Goal: Task Accomplishment & Management: Manage account settings

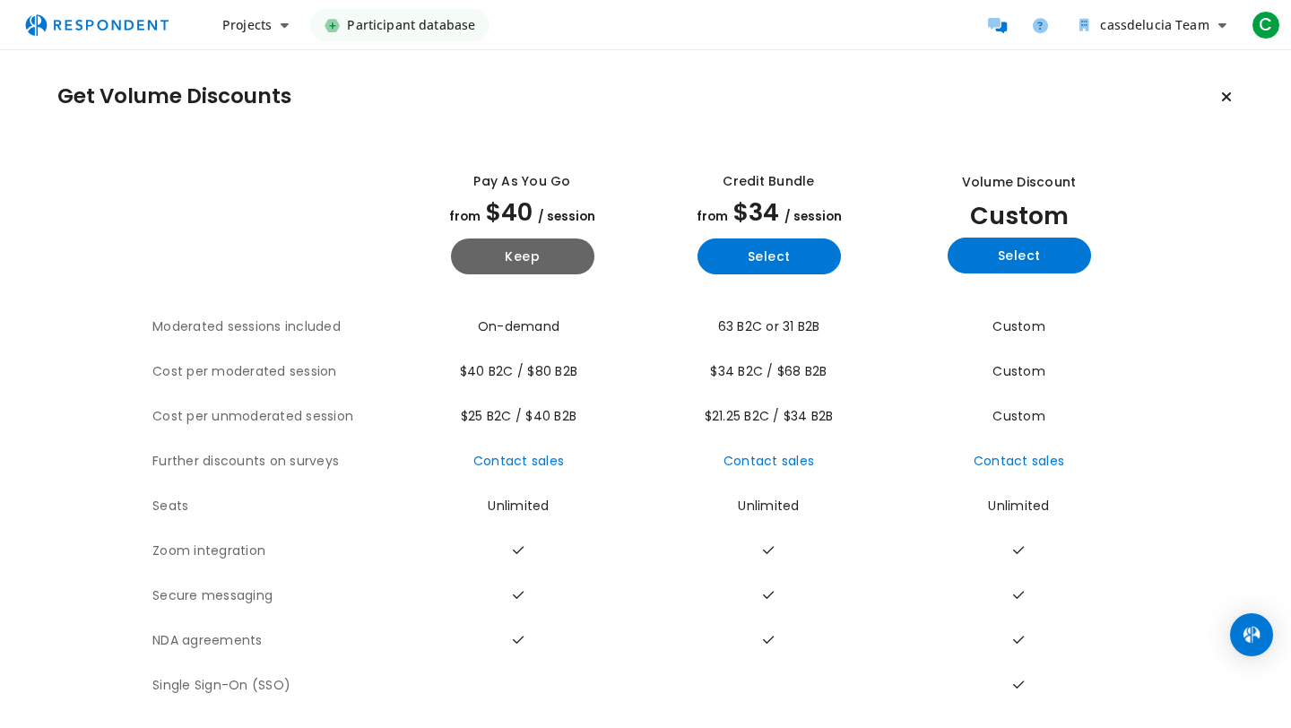
scroll to position [9, 0]
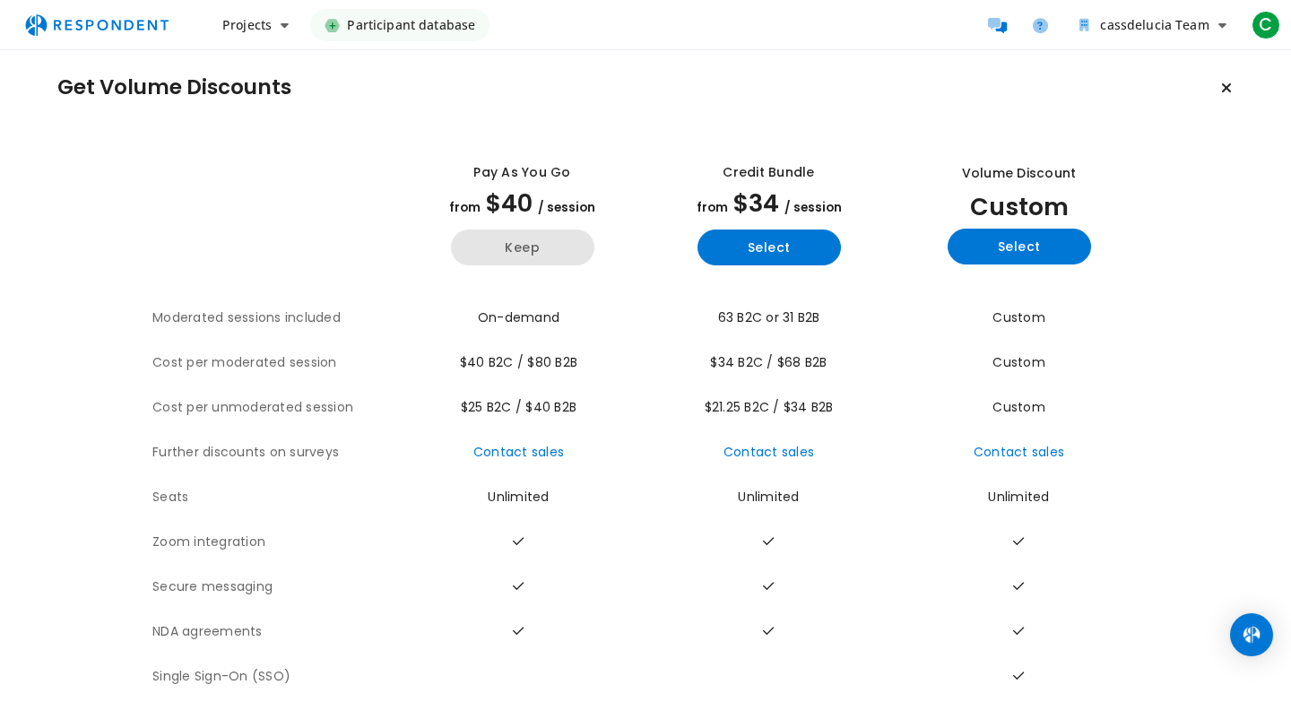
click at [526, 259] on button "Keep" at bounding box center [522, 247] width 143 height 36
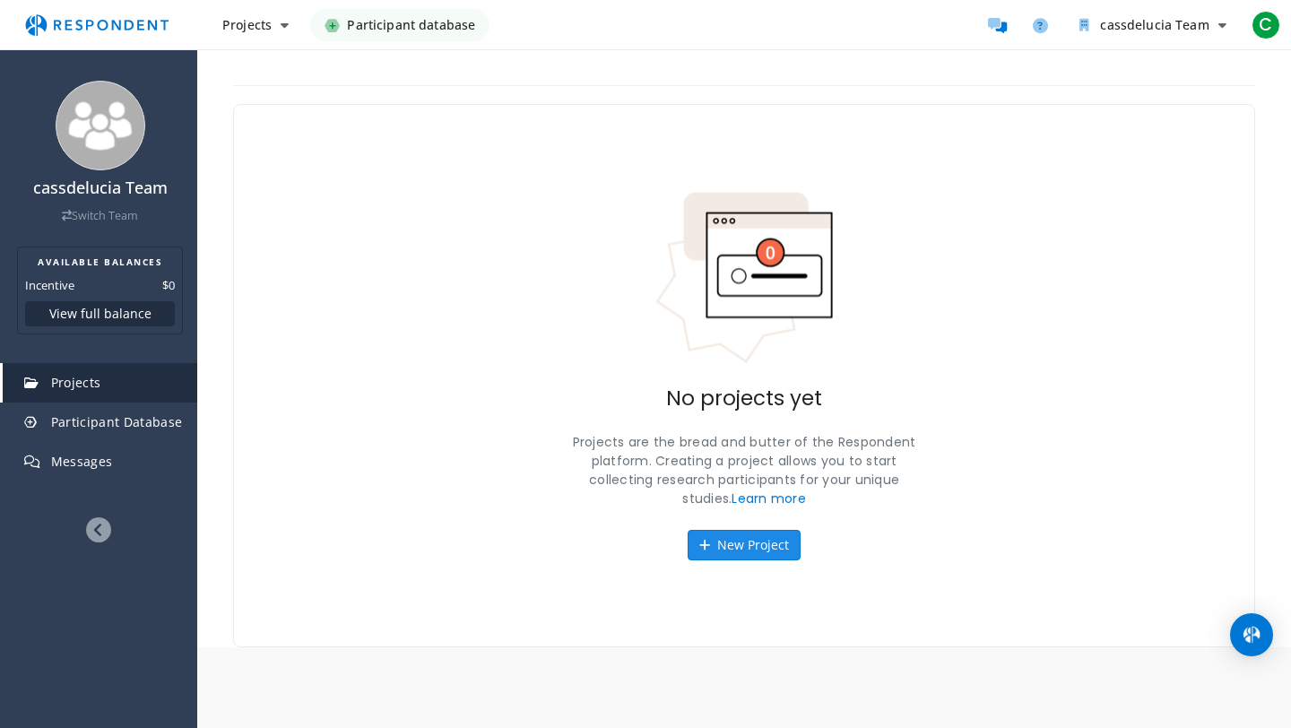
click at [726, 544] on button "New Project" at bounding box center [743, 545] width 113 height 30
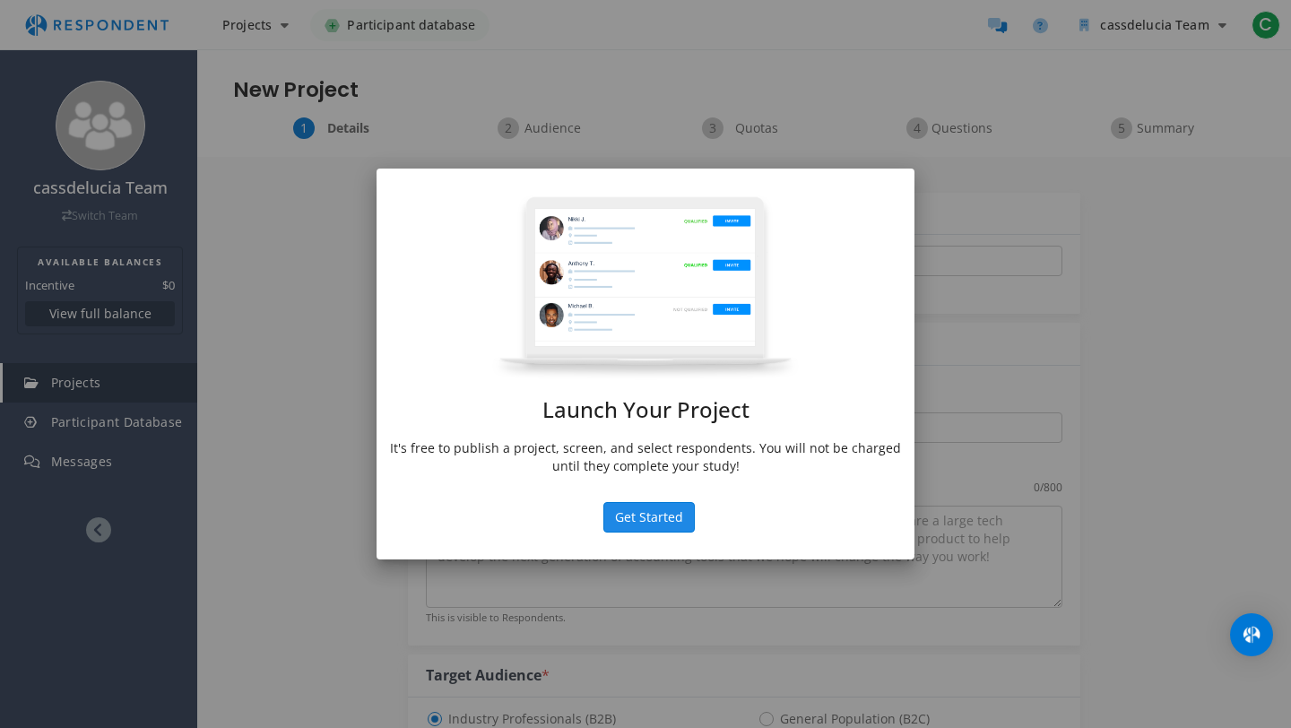
click at [624, 523] on button "Get Started" at bounding box center [648, 517] width 91 height 30
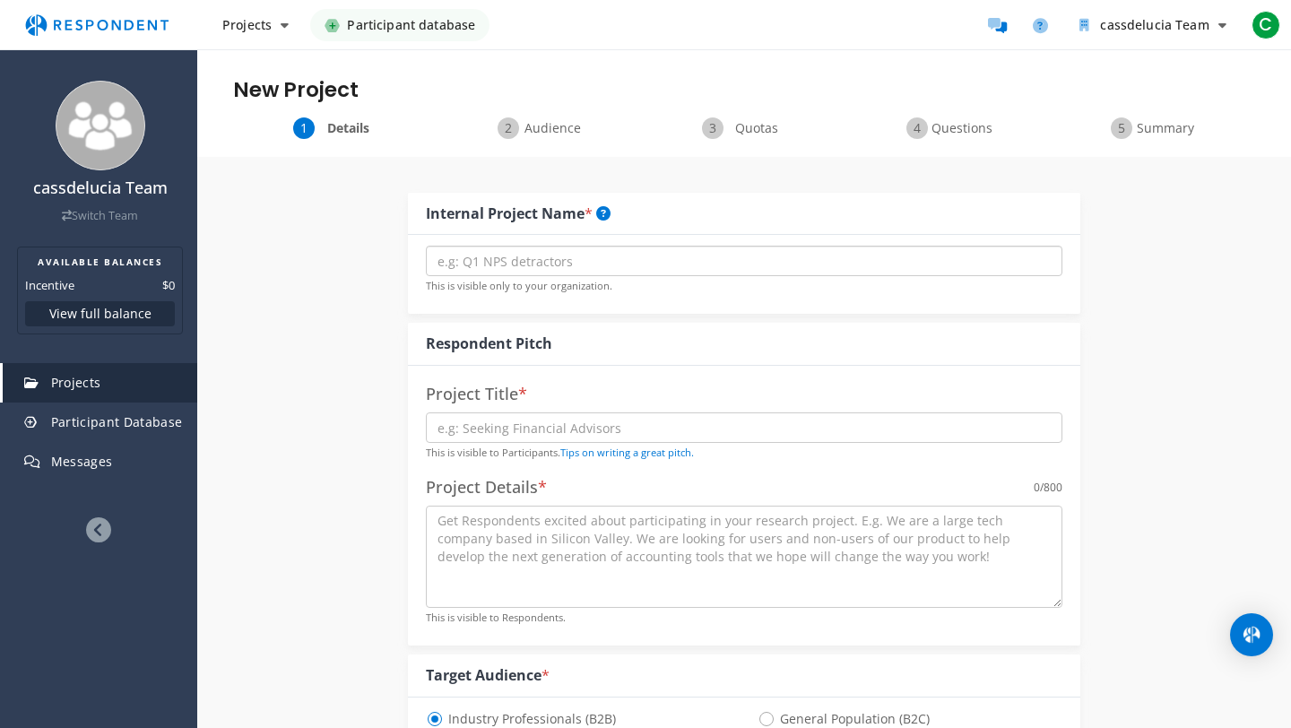
click at [505, 271] on input "text" at bounding box center [744, 261] width 636 height 30
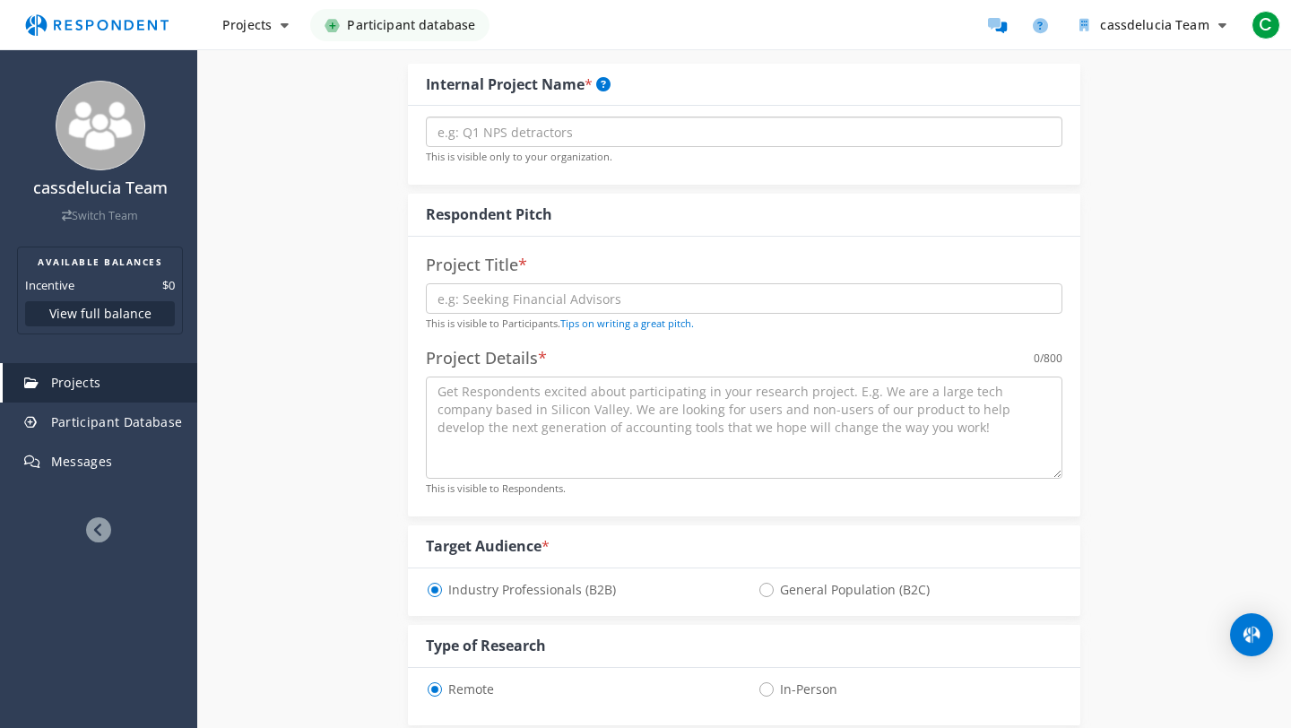
scroll to position [140, 0]
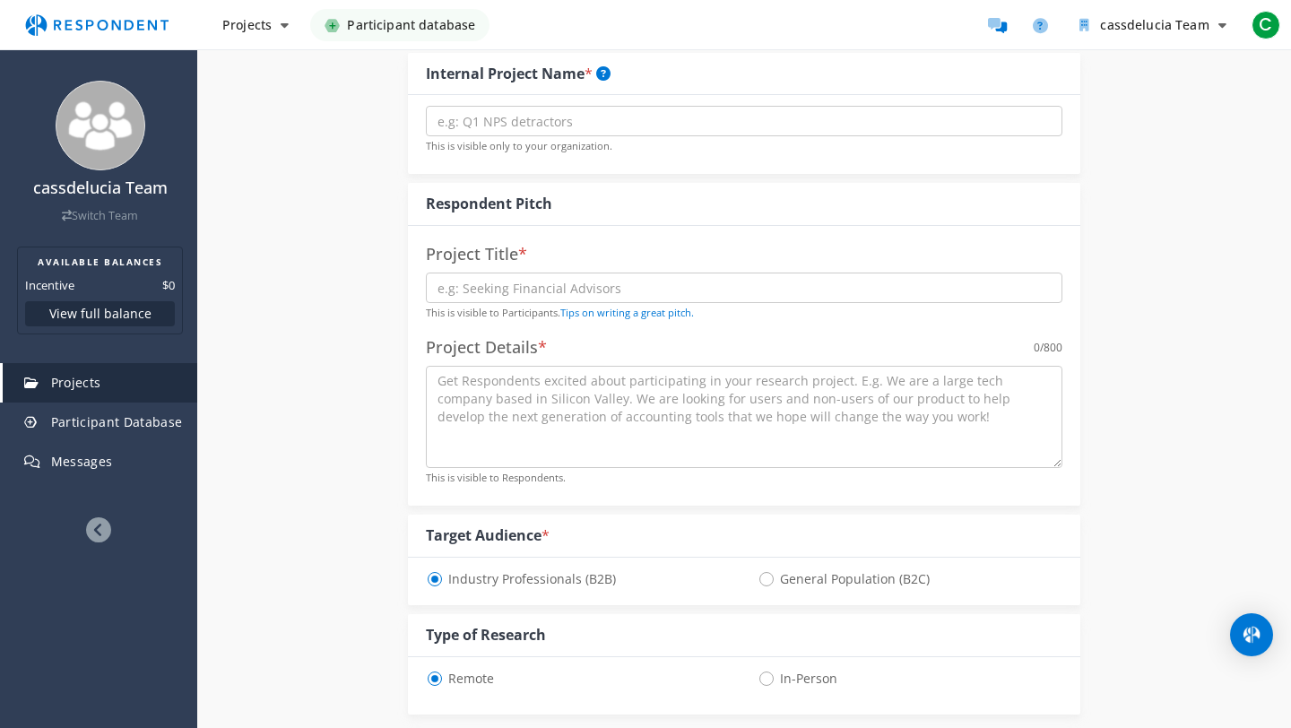
click at [298, 419] on div "Internal Project Name * This is visible only to your organization. Respondent P…" at bounding box center [744, 678] width 1049 height 1322
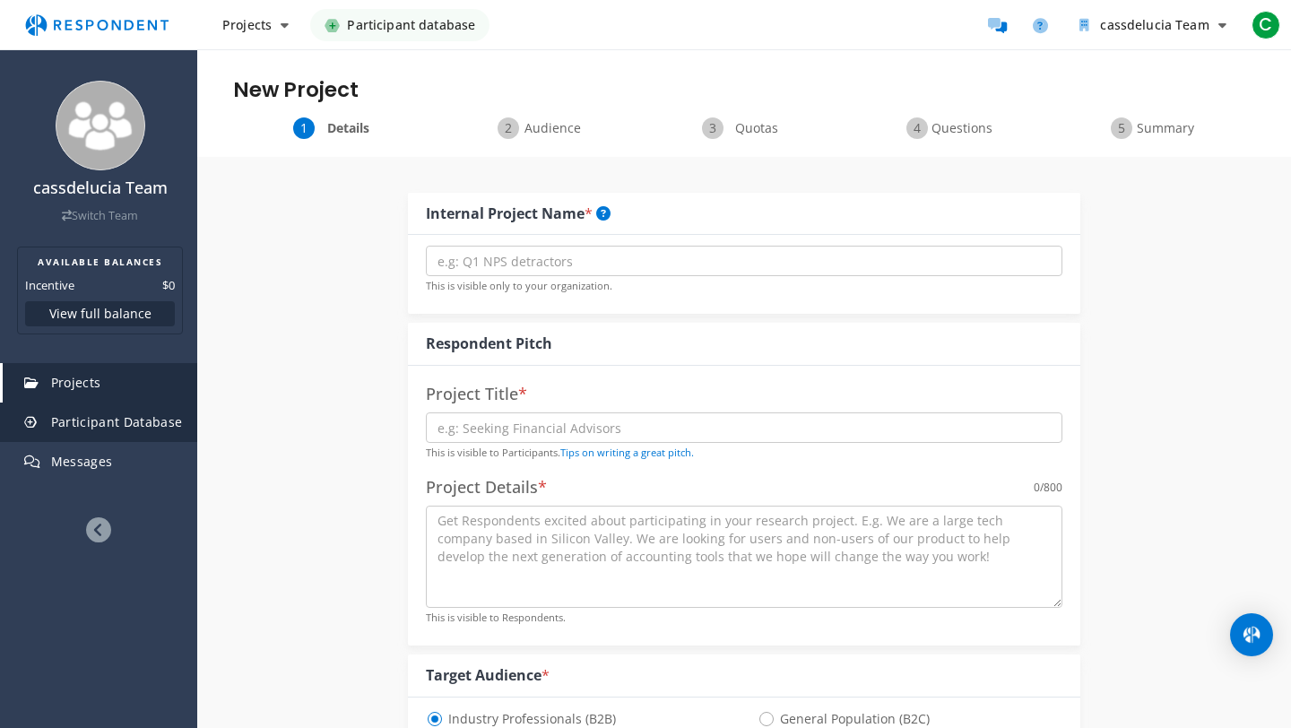
click at [111, 416] on span "Participant Database" at bounding box center [117, 421] width 132 height 17
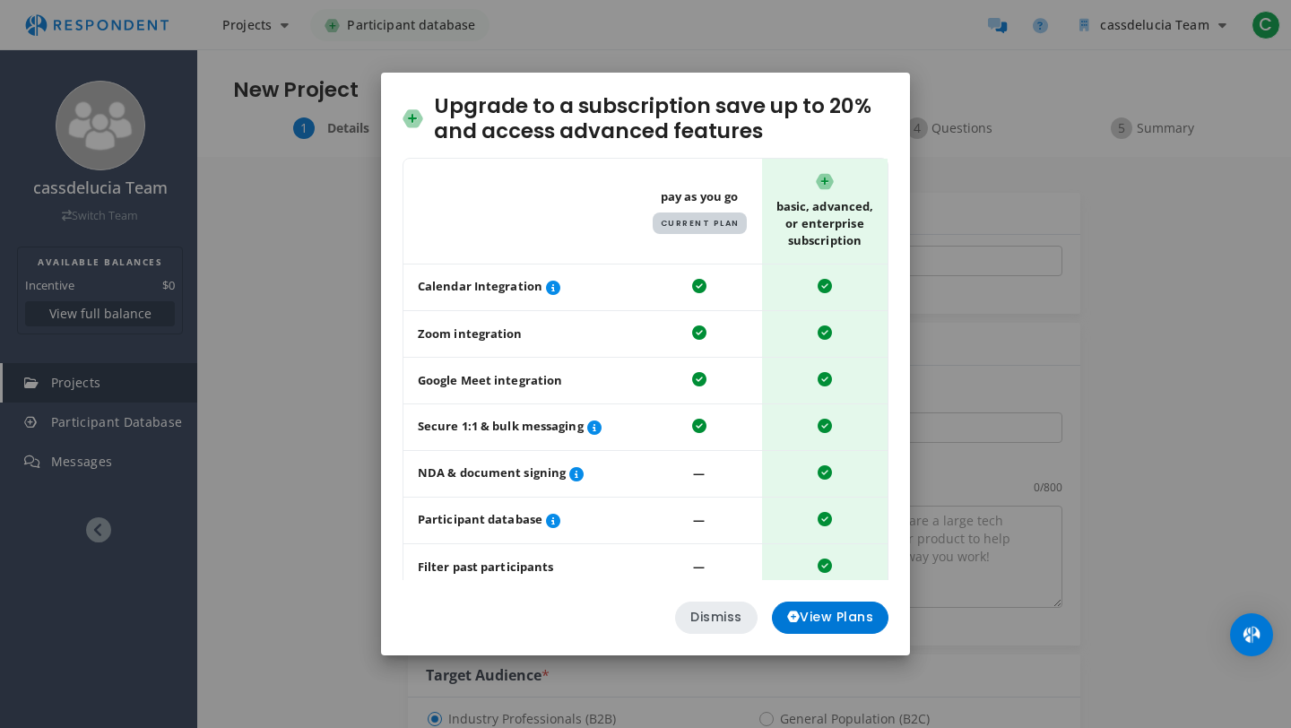
click at [725, 630] on button "Dismiss" at bounding box center [716, 617] width 82 height 32
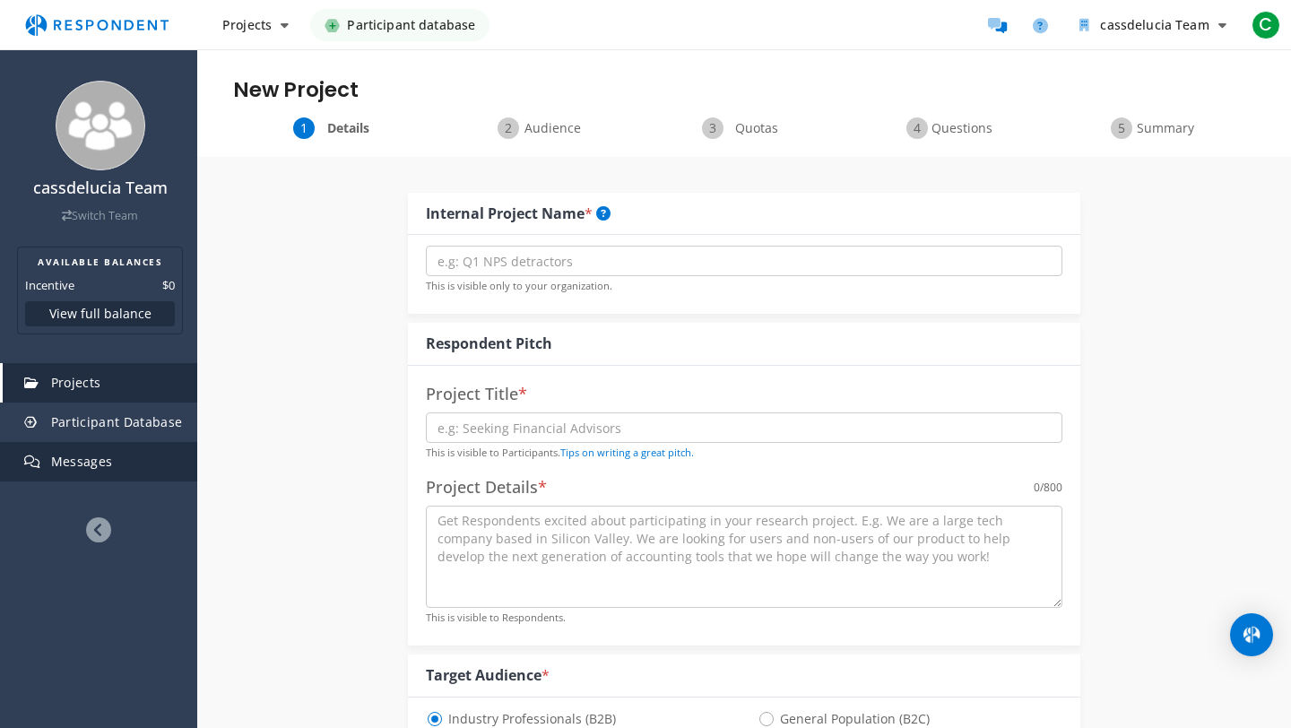
click at [134, 460] on link "Messages" at bounding box center [100, 461] width 194 height 39
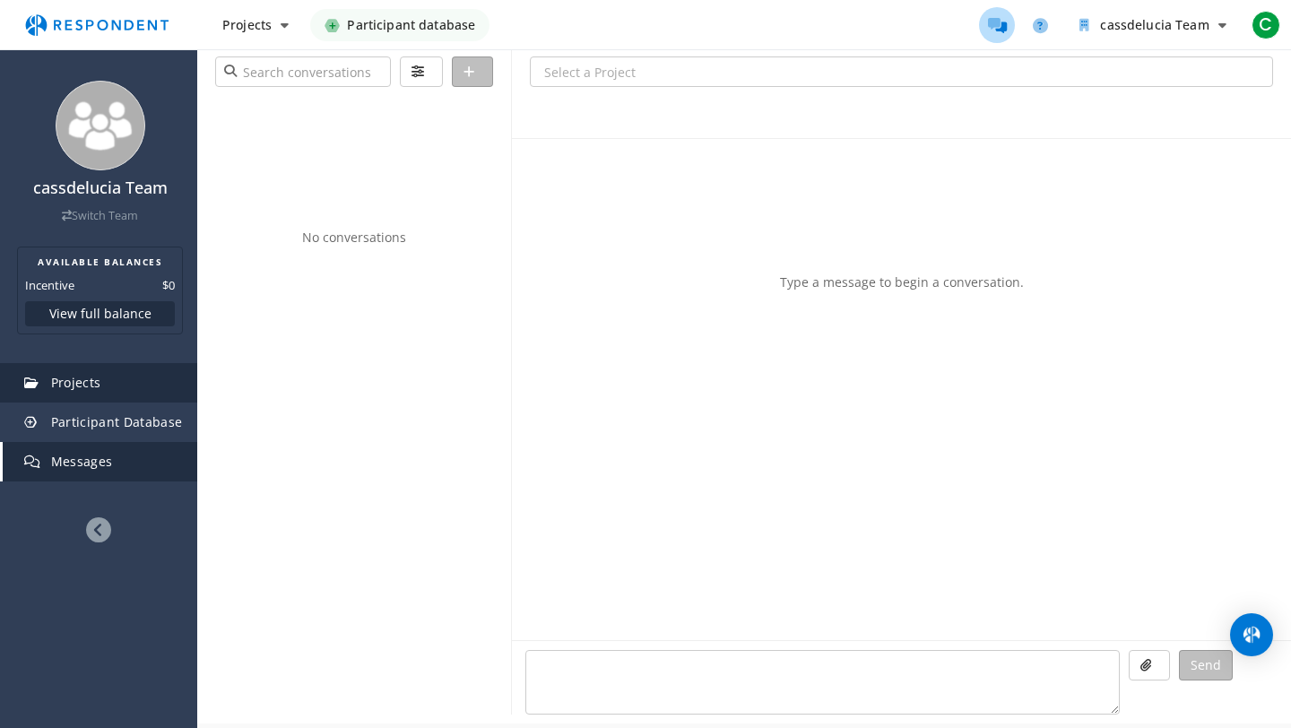
click at [75, 382] on span "Projects" at bounding box center [76, 382] width 50 height 17
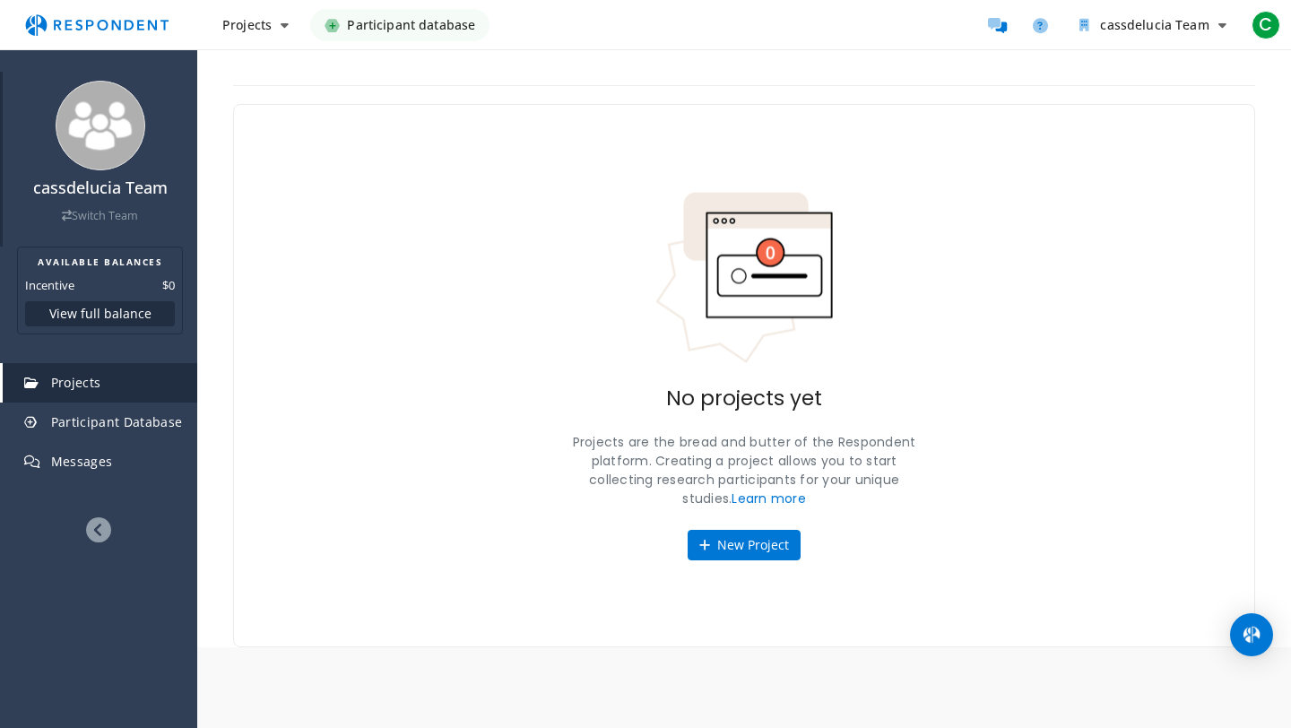
click at [72, 143] on img at bounding box center [101, 126] width 90 height 90
click at [246, 24] on span "Projects" at bounding box center [246, 24] width 49 height 17
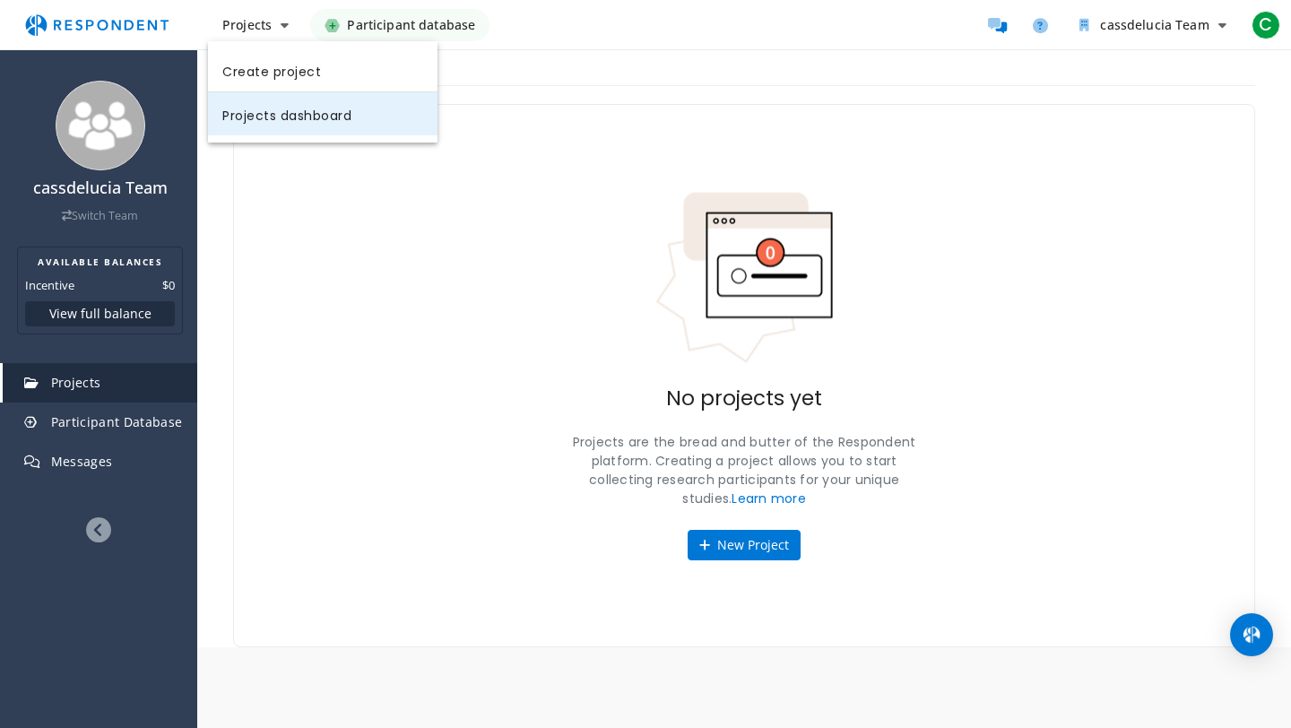
click at [269, 123] on link "Projects dashboard" at bounding box center [322, 113] width 229 height 43
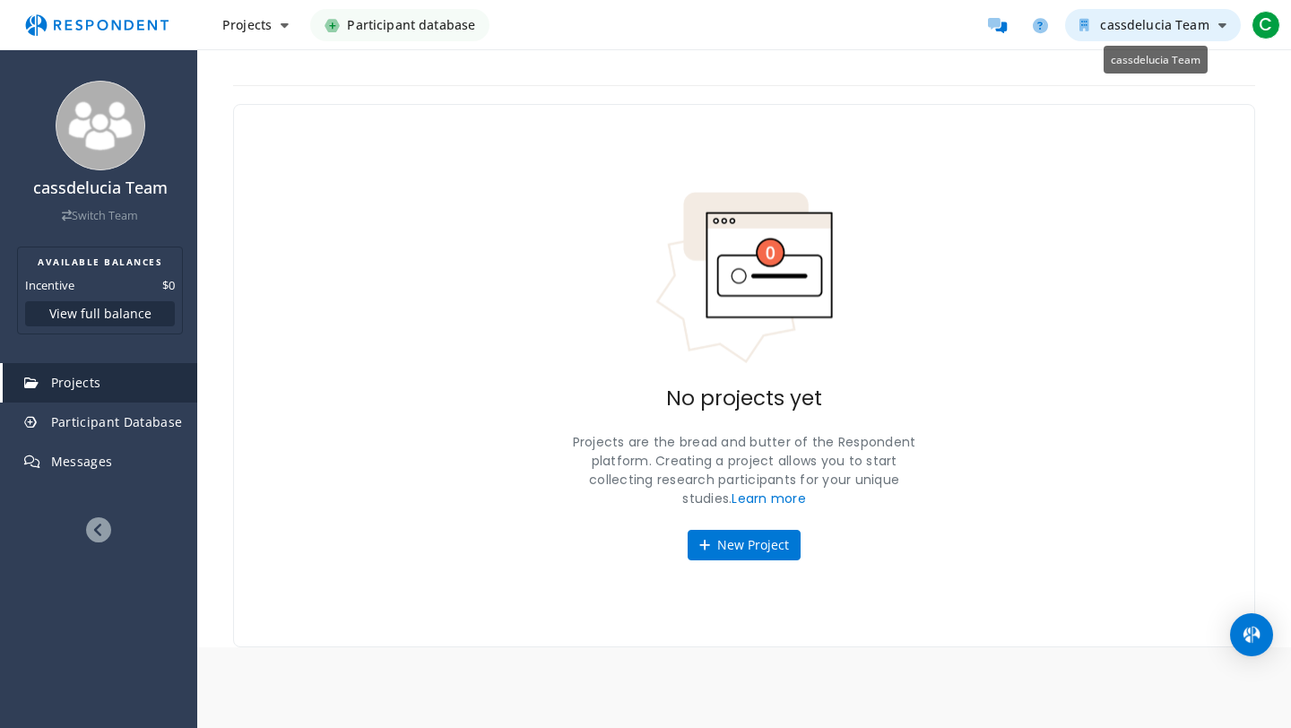
click at [1130, 28] on span "cassdelucia Team" at bounding box center [1154, 24] width 108 height 17
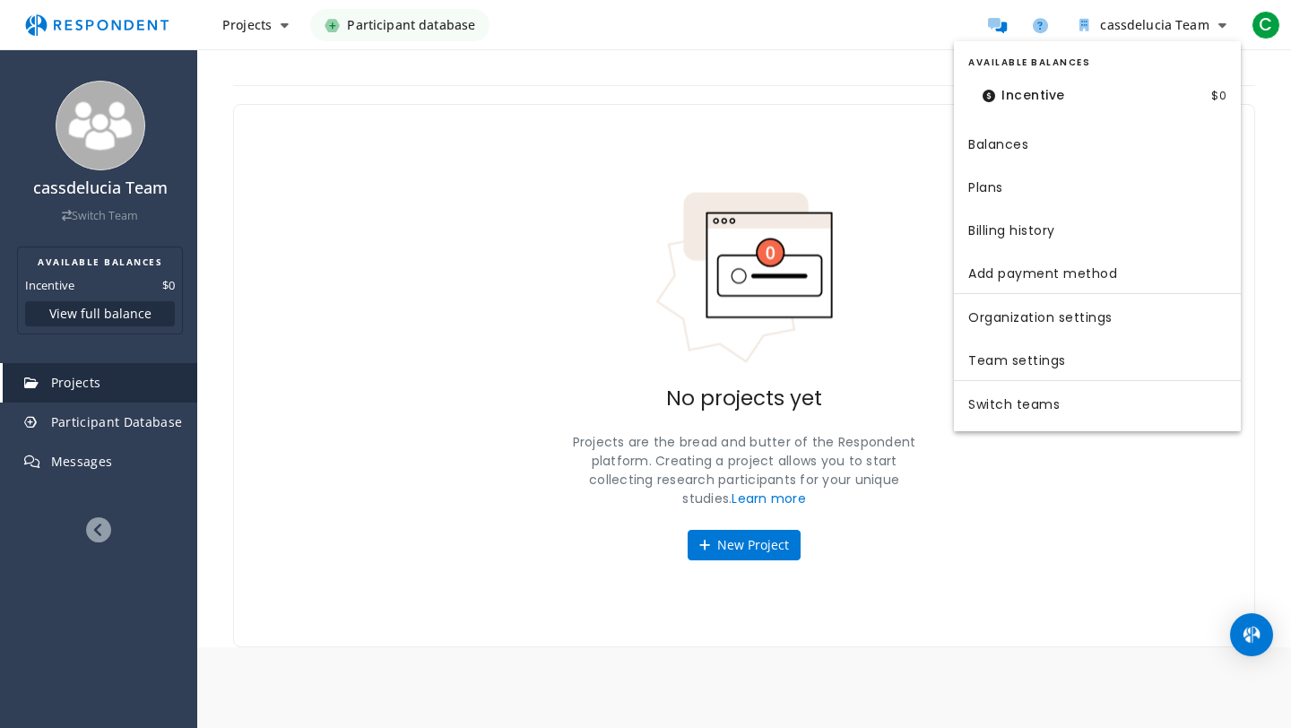
click at [780, 220] on md-backdrop at bounding box center [645, 364] width 1291 height 728
